Goal: Transaction & Acquisition: Purchase product/service

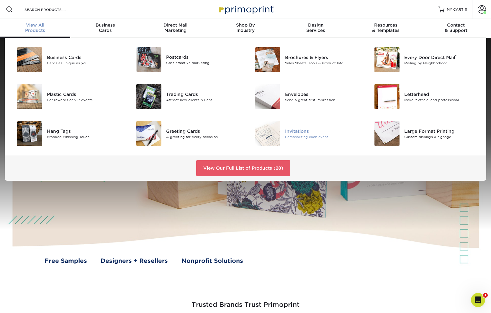
click at [302, 130] on div "Invitations" at bounding box center [322, 131] width 75 height 6
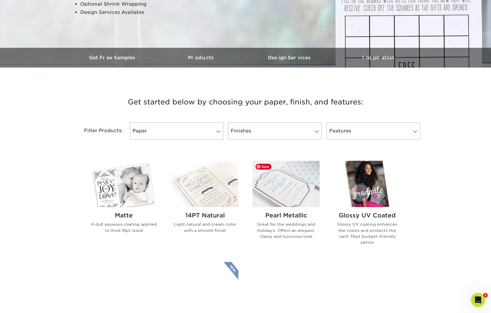
scroll to position [165, 0]
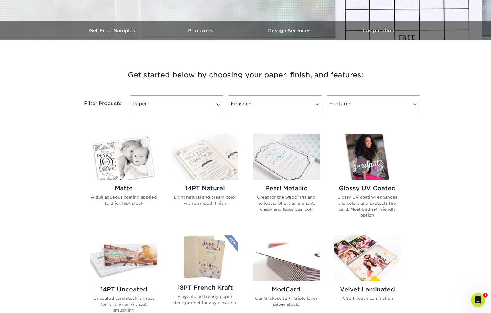
click at [211, 188] on h2 "14PT Natural" at bounding box center [204, 188] width 67 height 7
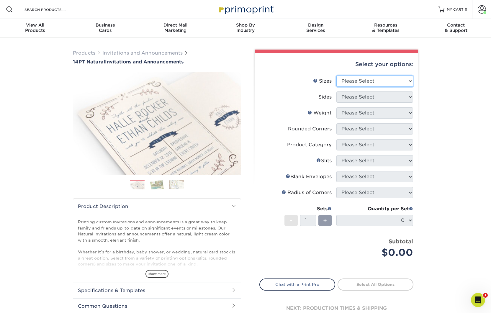
click at [381, 83] on select "Please Select 4.25" x 5.5" 4.25" x 6" 5" x 7" 5.5" x 8.5" 6" x 6"" at bounding box center [374, 81] width 77 height 11
select select "6.00x6.00"
click at [336, 76] on select "Please Select 4.25" x 5.5" 4.25" x 6" 5" x 7" 5.5" x 8.5" 6" x 6"" at bounding box center [374, 81] width 77 height 11
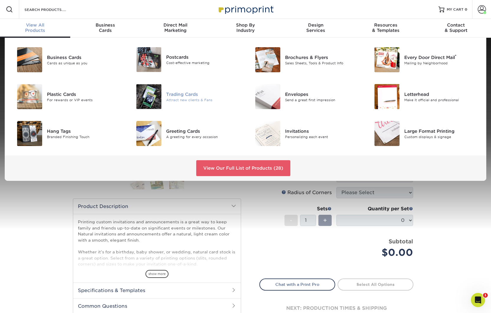
click at [198, 95] on div "Trading Cards" at bounding box center [203, 94] width 75 height 6
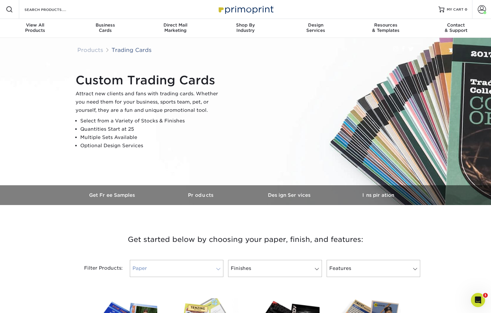
click at [210, 269] on link "Paper" at bounding box center [177, 268] width 94 height 17
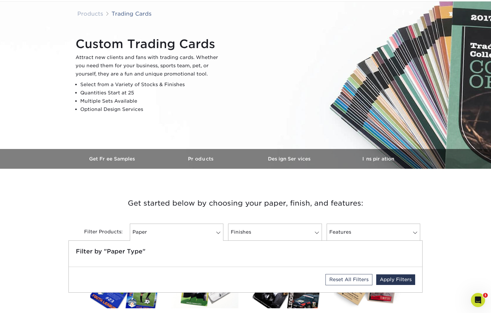
scroll to position [39, 0]
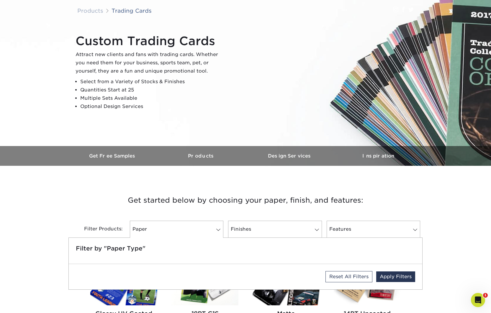
drag, startPoint x: 310, startPoint y: 201, endPoint x: 301, endPoint y: 210, distance: 12.5
click at [310, 201] on h3 "Get started below by choosing your paper, finish, and features:" at bounding box center [245, 200] width 345 height 27
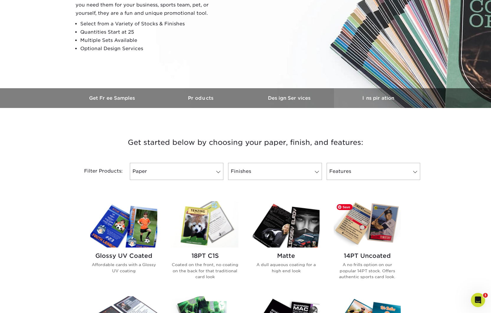
scroll to position [0, 0]
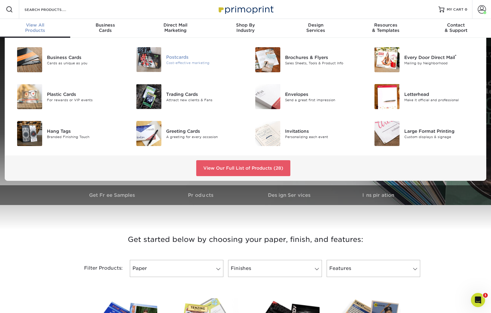
click at [172, 58] on div "Postcards" at bounding box center [203, 57] width 75 height 6
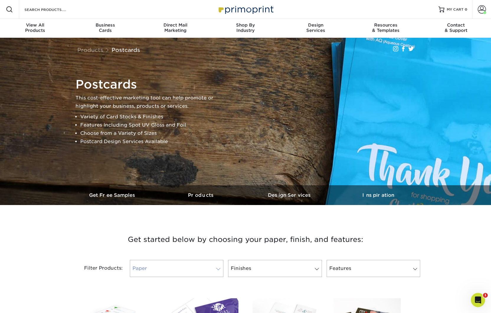
click at [207, 267] on link "Paper" at bounding box center [177, 268] width 94 height 17
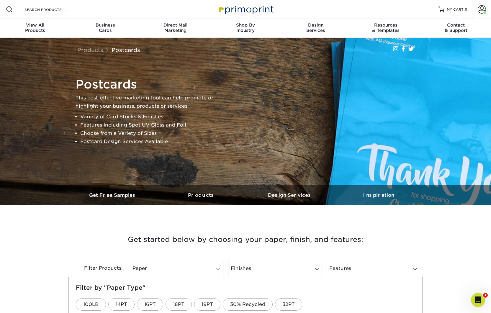
click at [264, 251] on h3 "Get started below by choosing your paper, finish, and features:" at bounding box center [245, 239] width 345 height 27
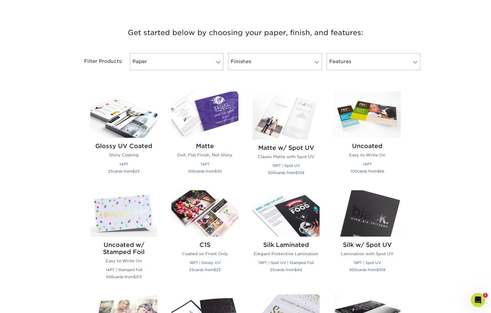
scroll to position [201, 0]
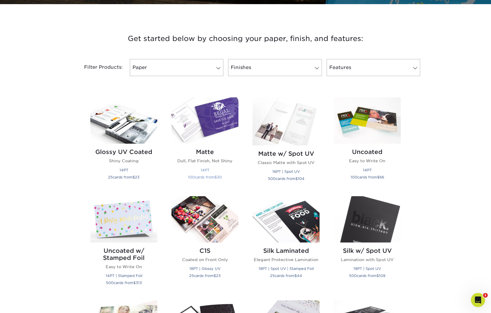
click at [211, 161] on p "Dull, Flat Finish, Not Shiny" at bounding box center [204, 161] width 67 height 6
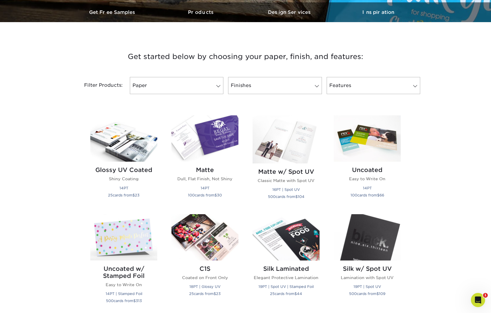
scroll to position [195, 0]
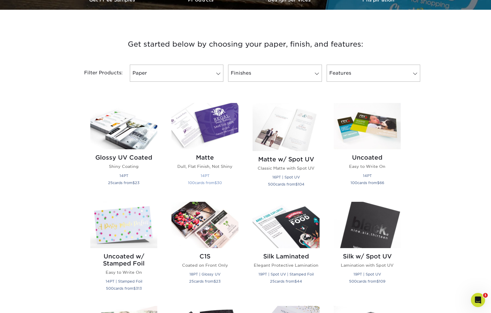
click at [204, 158] on h2 "Matte" at bounding box center [204, 157] width 67 height 7
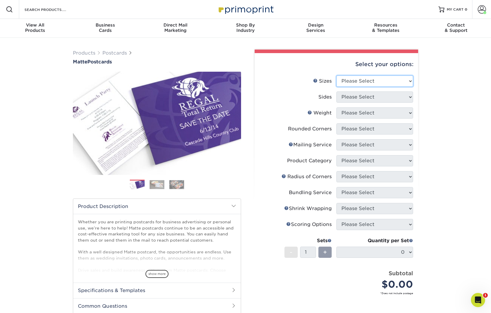
click at [379, 81] on select "Please Select 1.5" x 7" 2" x 4" 2" x 6" 2" x 7" 2" x 8" 2.12" x 5.5" 2.125" x 5…" at bounding box center [374, 81] width 77 height 11
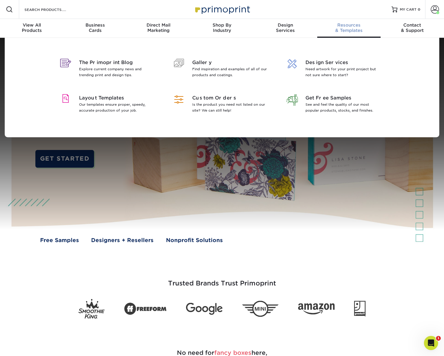
click at [349, 27] on div "Resources & Templates" at bounding box center [349, 27] width 63 height 11
click at [109, 100] on span "Layout Templates" at bounding box center [117, 97] width 76 height 7
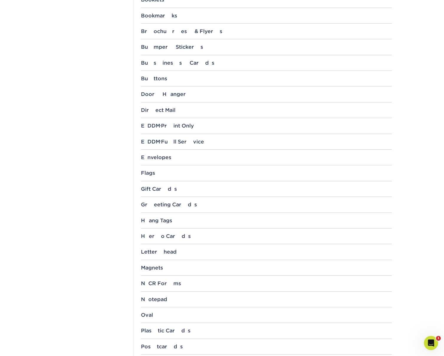
scroll to position [314, 0]
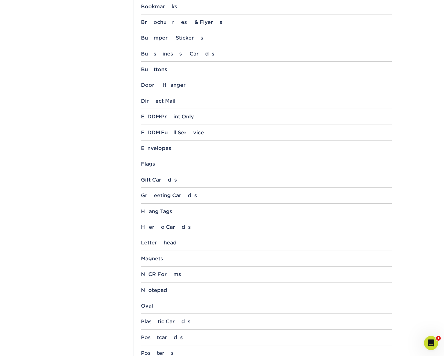
drag, startPoint x: 156, startPoint y: 336, endPoint x: 174, endPoint y: 331, distance: 18.3
click at [156, 336] on div "Postcards" at bounding box center [266, 337] width 251 height 6
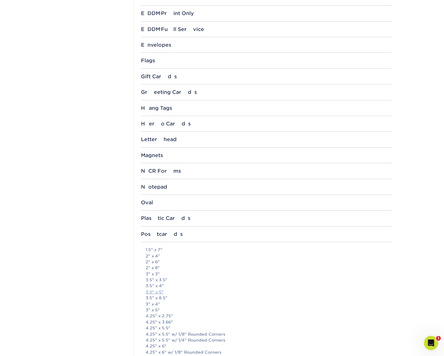
scroll to position [418, 0]
click at [156, 293] on link "3.5" x 5"" at bounding box center [155, 291] width 18 height 5
